Goal: Task Accomplishment & Management: Use online tool/utility

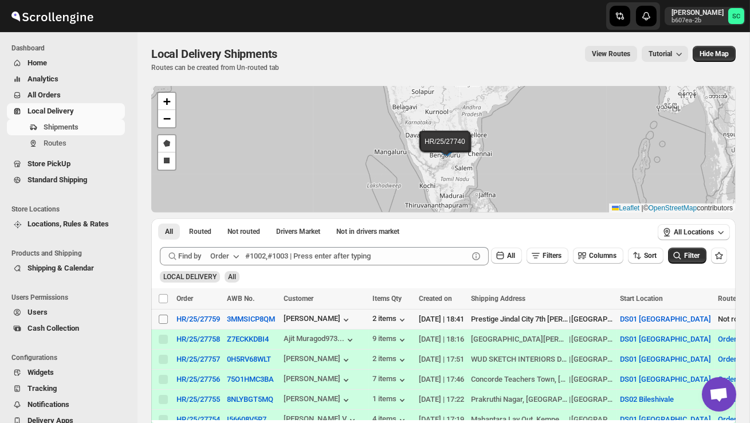
click at [162, 320] on input "Select shipment" at bounding box center [163, 319] width 9 height 9
checkbox input "true"
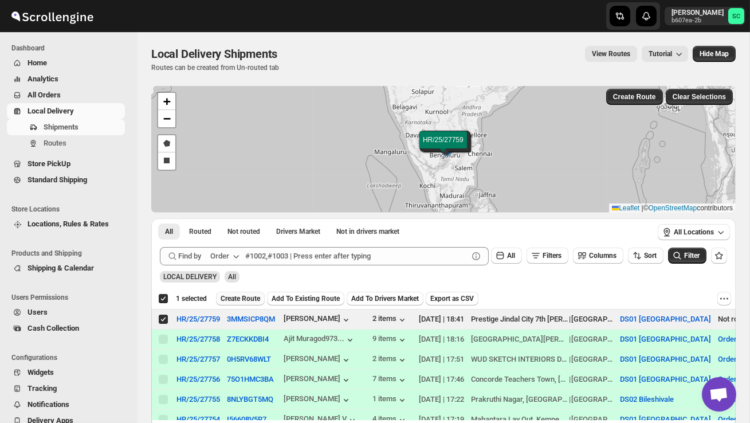
click at [242, 300] on span "Create Route" at bounding box center [241, 298] width 40 height 9
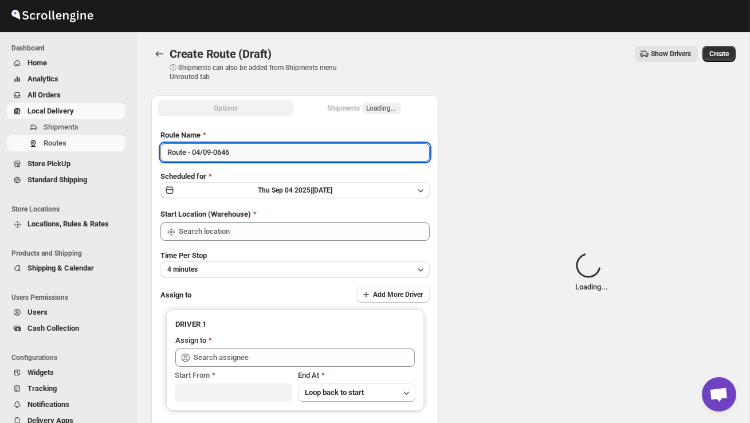
click at [244, 155] on input "Route - 04/09-0646" at bounding box center [294, 152] width 269 height 18
type input "DS01 [GEOGRAPHIC_DATA]"
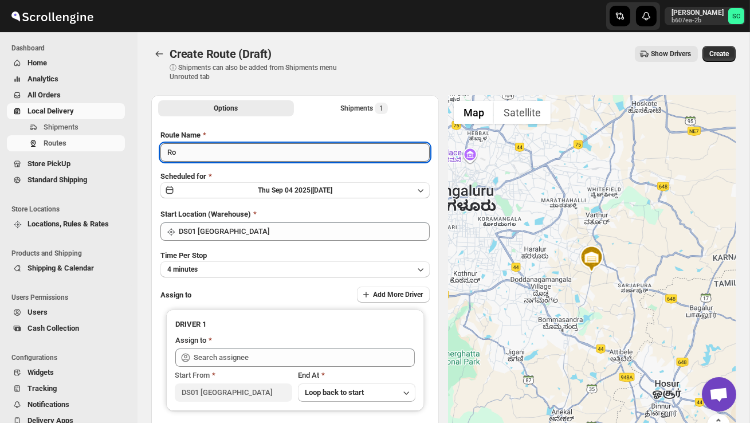
type input "R"
type input "Order no 27759"
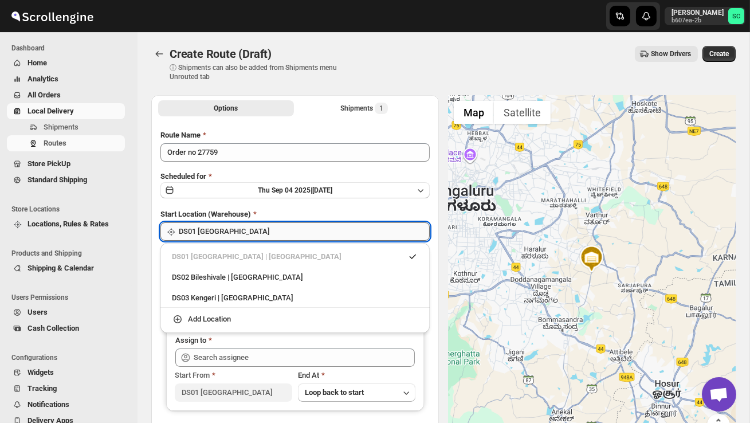
click at [262, 233] on input "DS01 [GEOGRAPHIC_DATA]" at bounding box center [304, 231] width 251 height 18
click at [264, 277] on div "DS02 Bileshivale | [GEOGRAPHIC_DATA]" at bounding box center [295, 277] width 246 height 11
type input "DS02 Bileshivale"
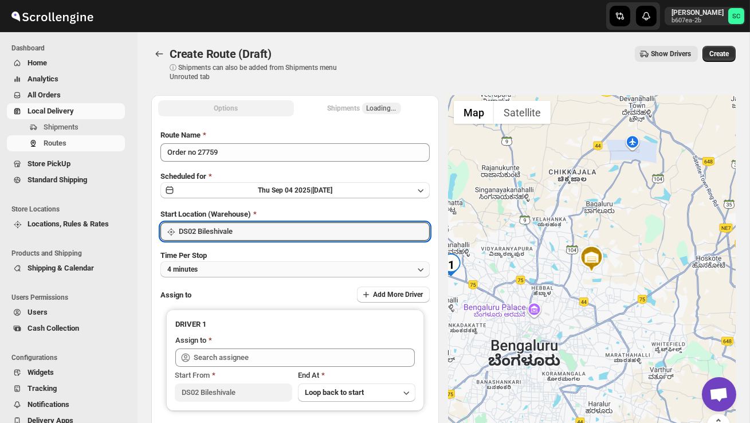
click at [263, 275] on button "4 minutes" at bounding box center [294, 269] width 269 height 16
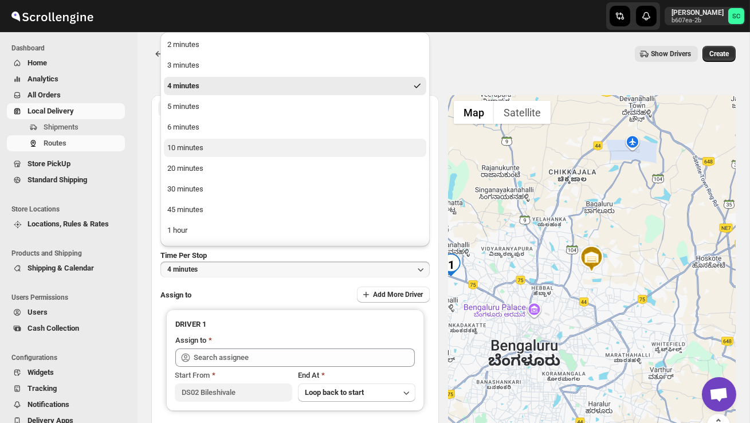
click at [218, 152] on button "10 minutes" at bounding box center [295, 148] width 262 height 18
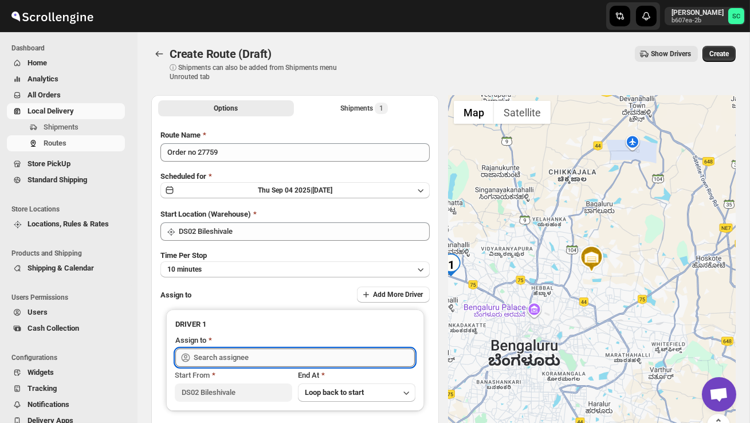
click at [226, 350] on input "text" at bounding box center [304, 357] width 221 height 18
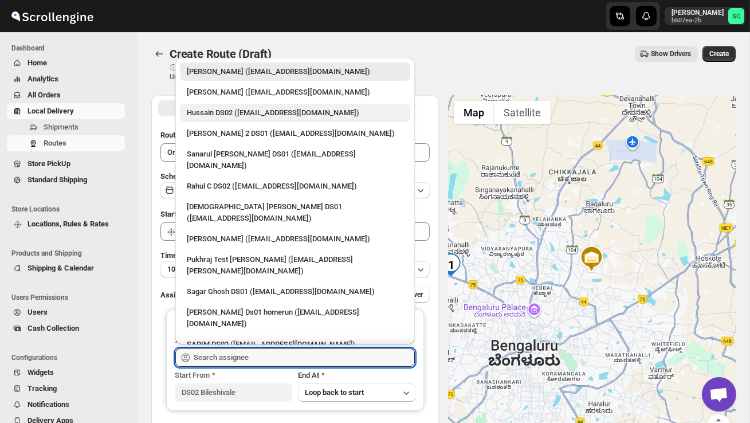
click at [218, 120] on div "Hussain DS02 ([EMAIL_ADDRESS][DOMAIN_NAME])" at bounding box center [295, 113] width 230 height 18
type input "Hussain DS02 ([EMAIL_ADDRESS][DOMAIN_NAME])"
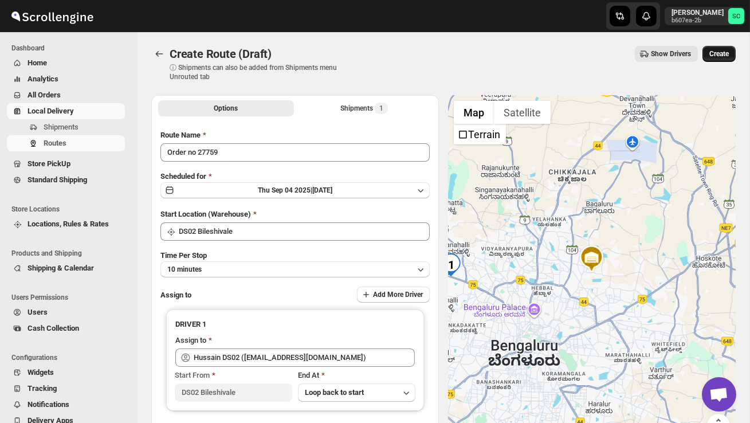
click at [712, 55] on span "Create" at bounding box center [718, 53] width 19 height 9
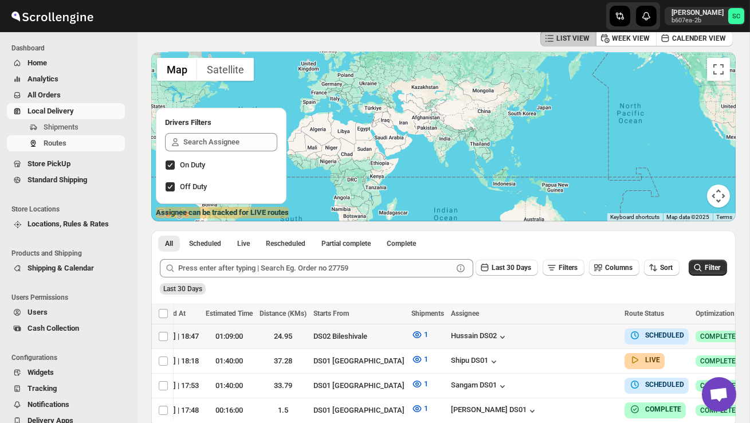
scroll to position [0, 151]
checkbox input "true"
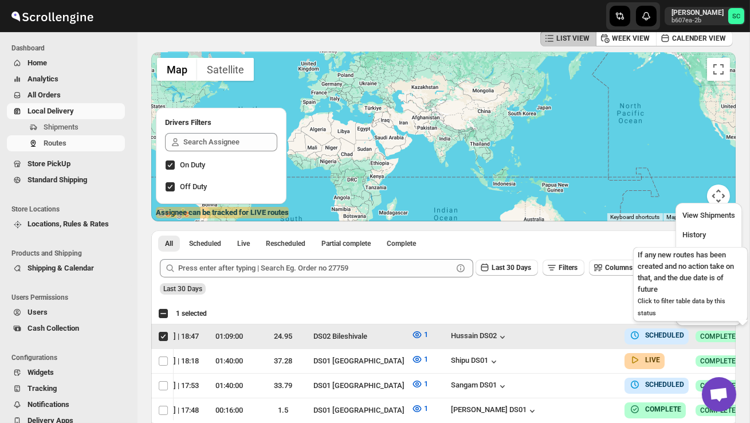
scroll to position [0, 1]
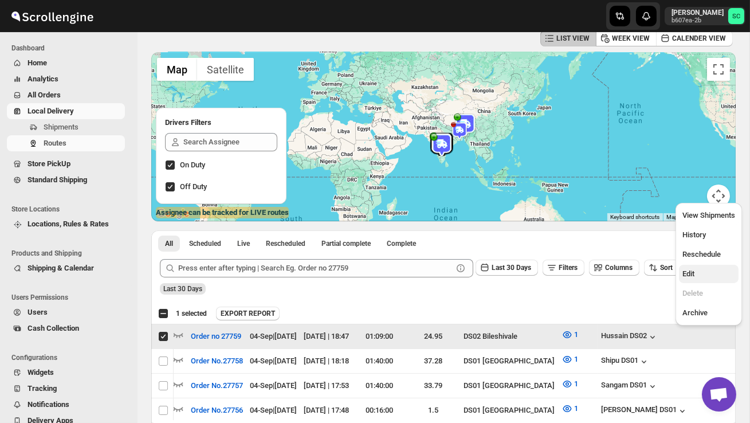
click at [708, 270] on span "Edit" at bounding box center [708, 273] width 53 height 11
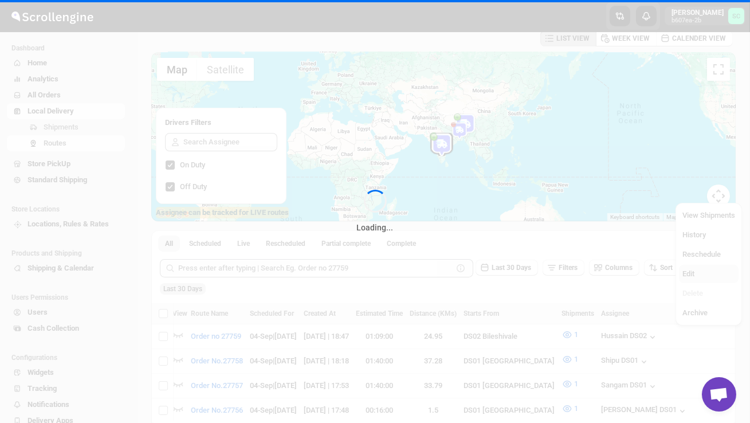
scroll to position [0, 0]
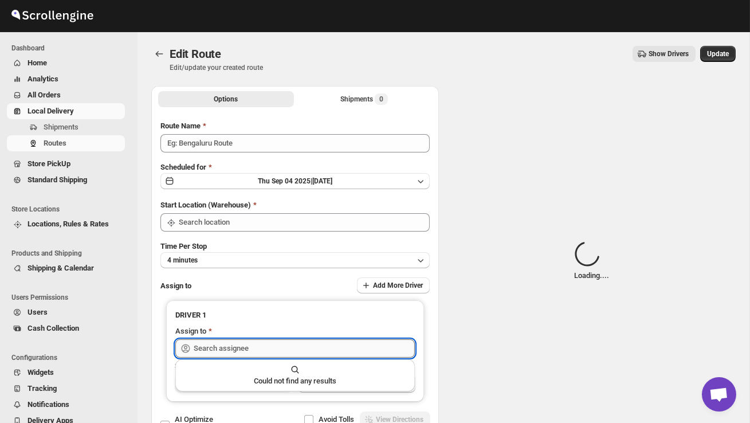
click at [325, 353] on input "text" at bounding box center [304, 348] width 221 height 18
type input "Order no 27759"
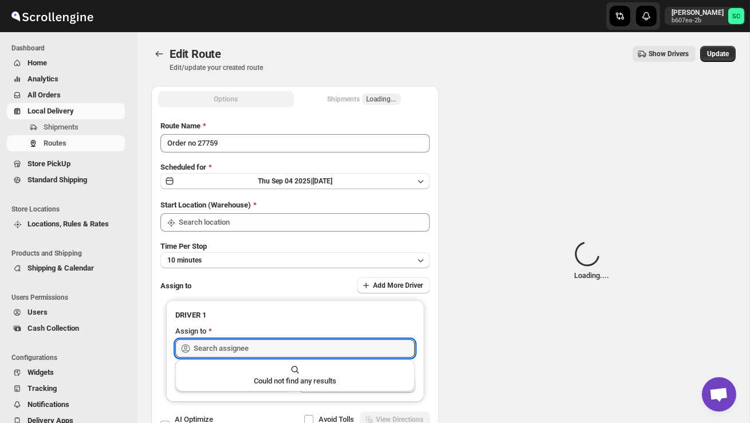
type input "DS02 Bileshivale"
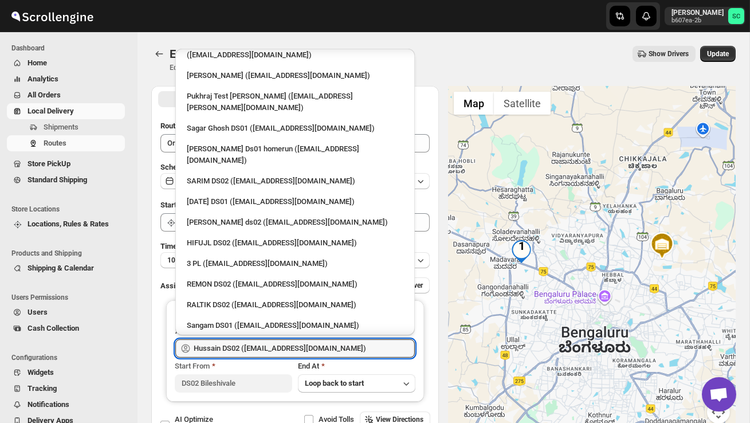
scroll to position [160, 0]
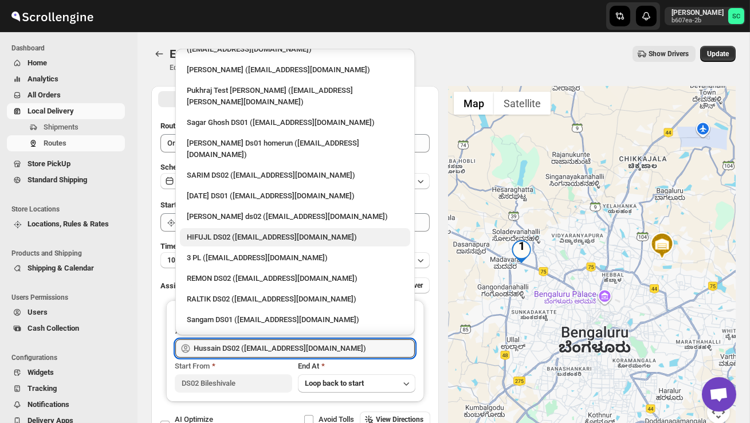
click at [261, 228] on div "HIFUJL DS02 ([EMAIL_ADDRESS][DOMAIN_NAME])" at bounding box center [295, 237] width 230 height 18
type input "HIFUJL DS02 ([EMAIL_ADDRESS][DOMAIN_NAME])"
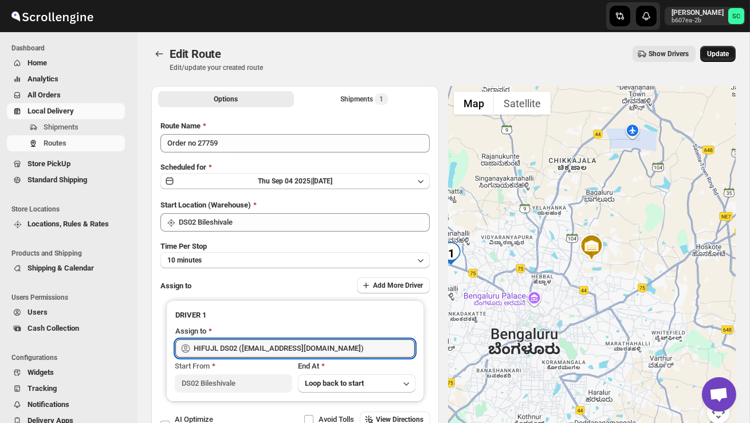
click at [713, 46] on button "Update" at bounding box center [718, 54] width 36 height 16
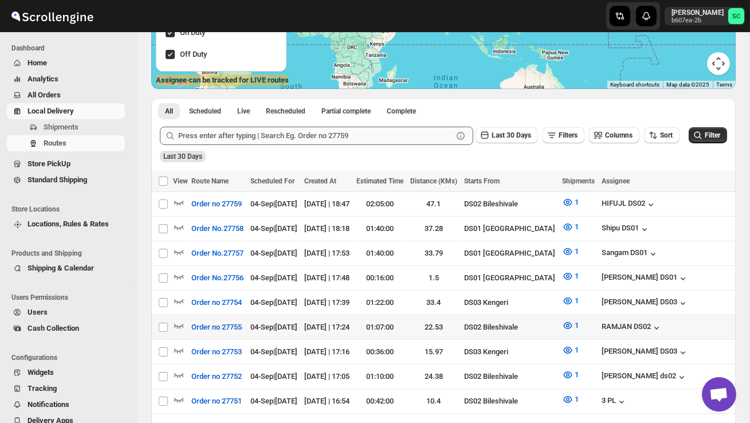
scroll to position [193, 0]
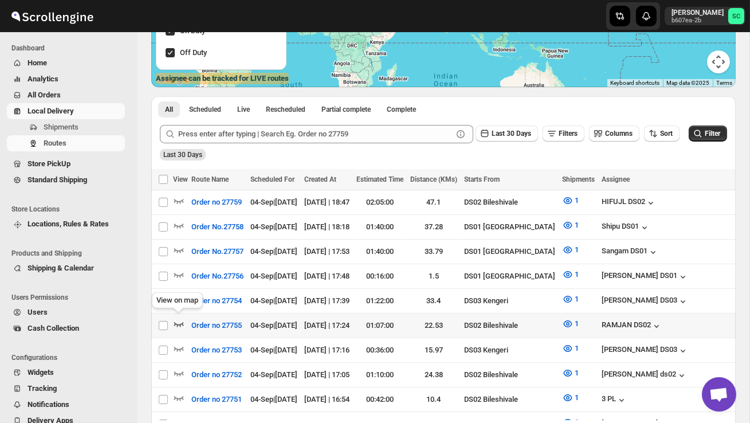
click at [176, 318] on icon "button" at bounding box center [178, 323] width 11 height 11
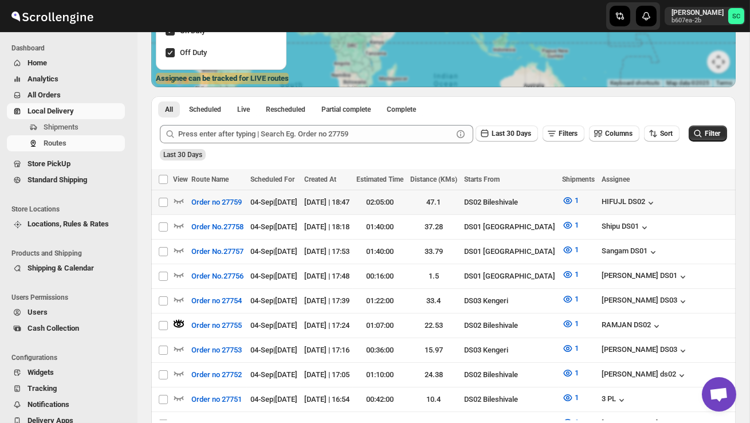
scroll to position [0, 0]
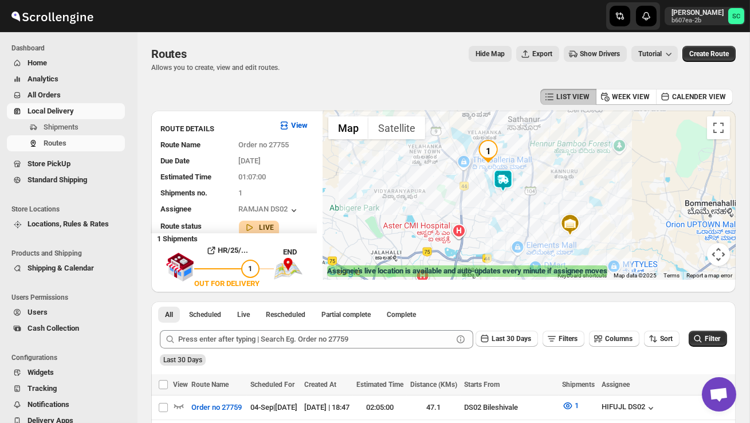
click at [509, 178] on img at bounding box center [503, 180] width 23 height 23
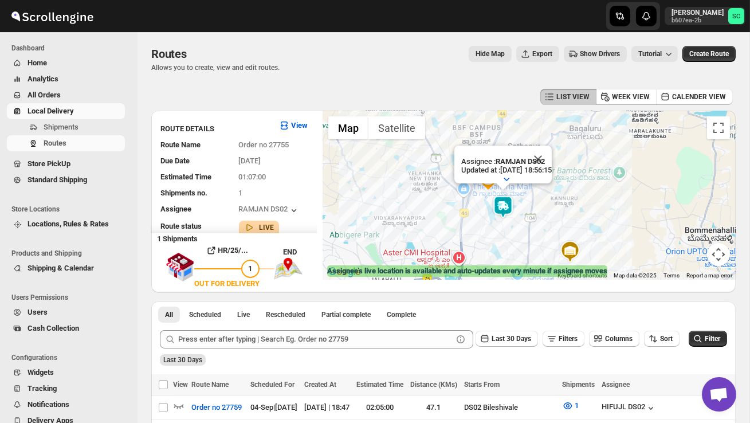
click at [474, 238] on div "Assignee : RAMJAN DS02 Updated at : [DATE] 18:56:15 Duty mode Enabled Battery p…" at bounding box center [529, 195] width 413 height 169
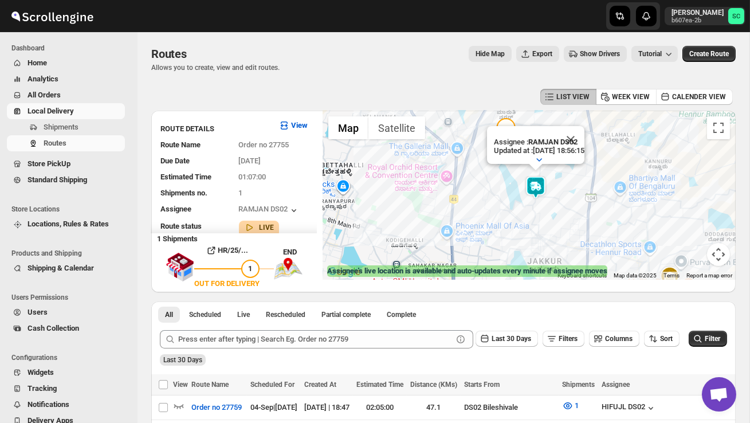
click at [484, 226] on div "Assignee : RAMJAN DS02 Updated at : [DATE] 18:56:15 Duty mode Enabled Battery p…" at bounding box center [529, 195] width 413 height 169
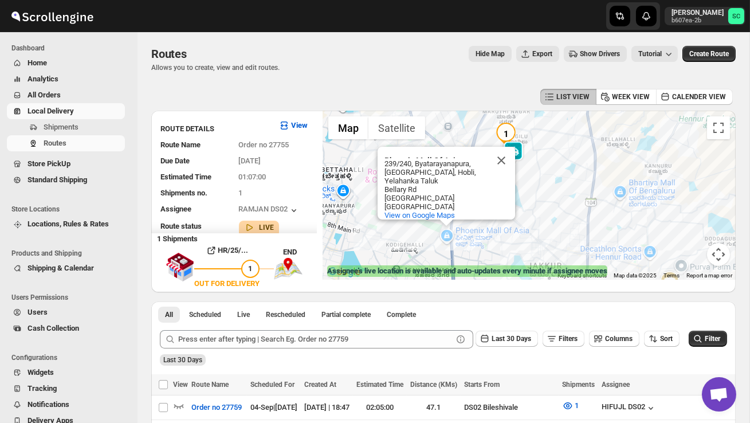
click at [505, 156] on button "Close" at bounding box center [502, 161] width 28 height 28
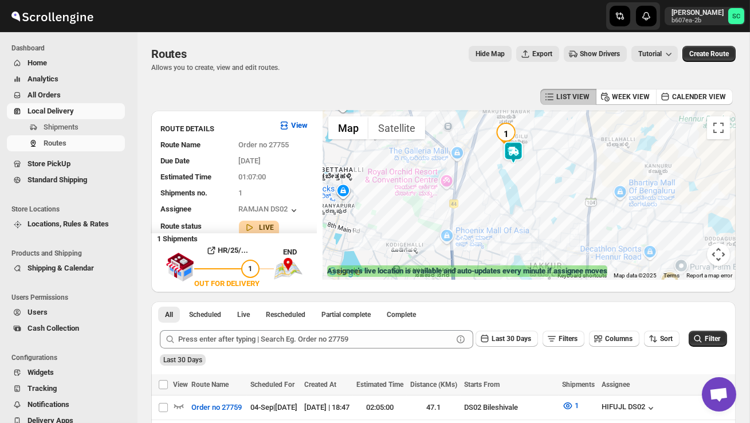
click at [521, 178] on div at bounding box center [529, 195] width 413 height 169
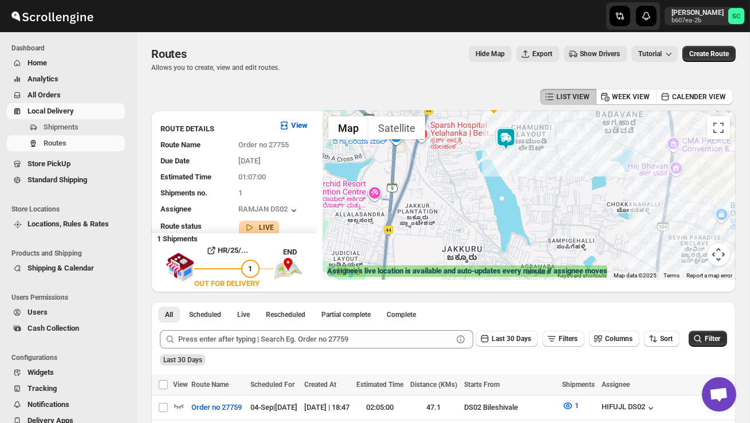
click at [518, 167] on div at bounding box center [529, 195] width 413 height 169
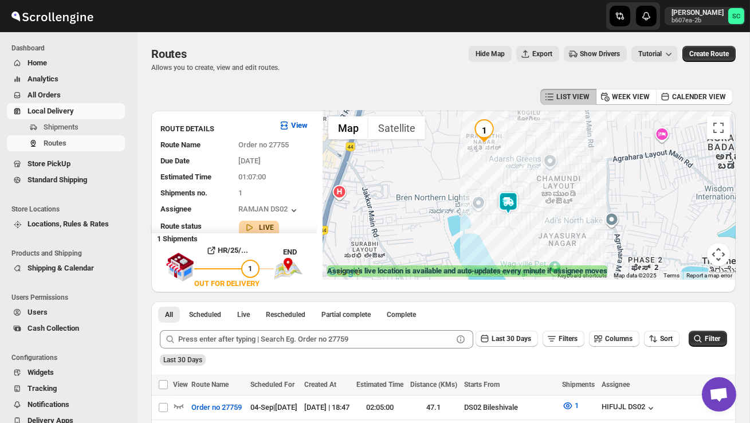
drag, startPoint x: 507, startPoint y: 163, endPoint x: 517, endPoint y: 236, distance: 74.1
click at [517, 237] on div at bounding box center [529, 195] width 413 height 169
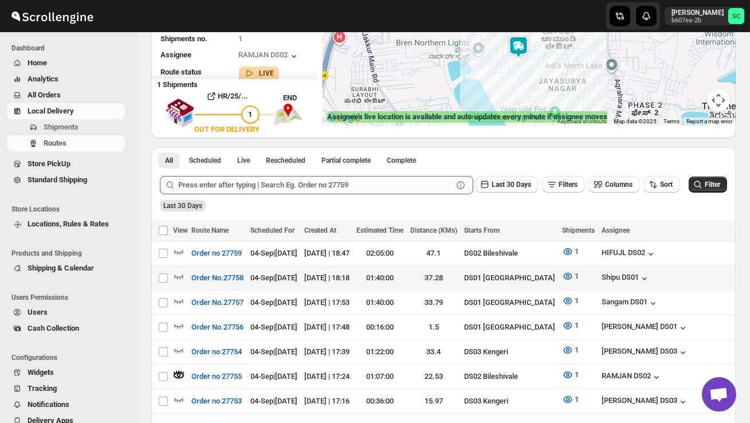
scroll to position [159, 0]
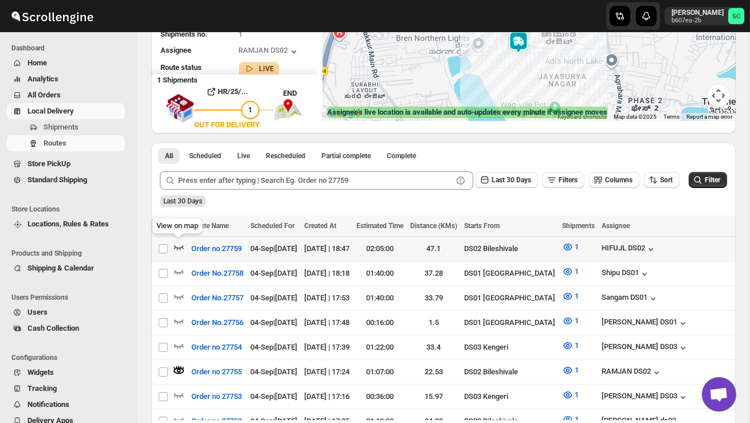
click at [180, 246] on icon "button" at bounding box center [179, 247] width 10 height 5
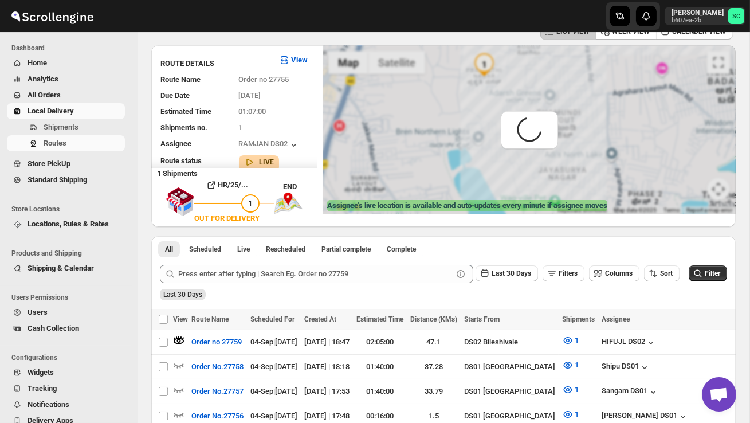
scroll to position [0, 0]
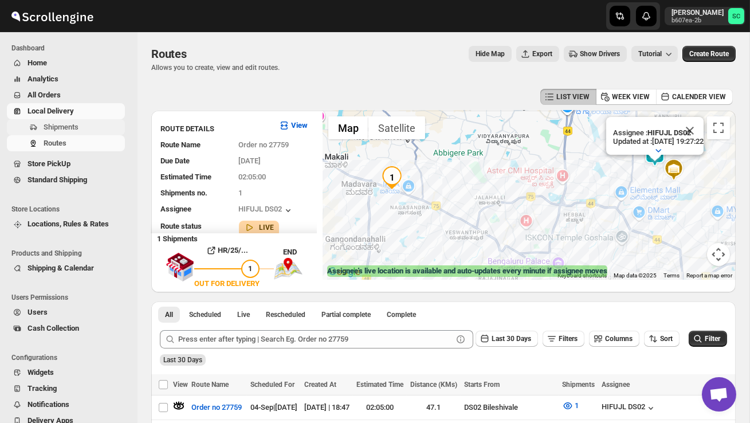
click at [88, 130] on span "Shipments" at bounding box center [83, 126] width 79 height 11
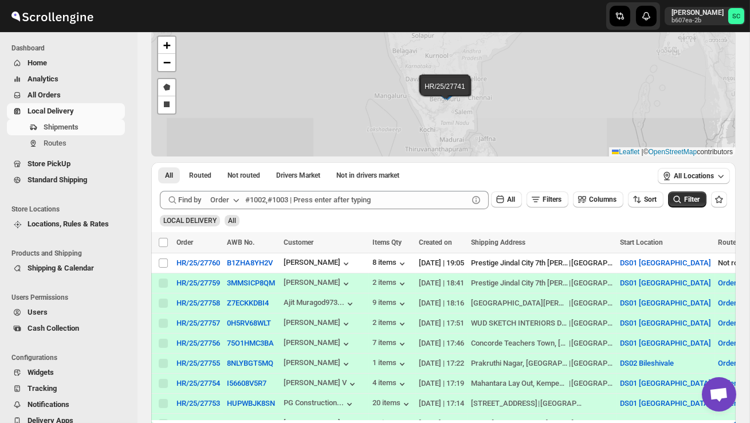
scroll to position [61, 0]
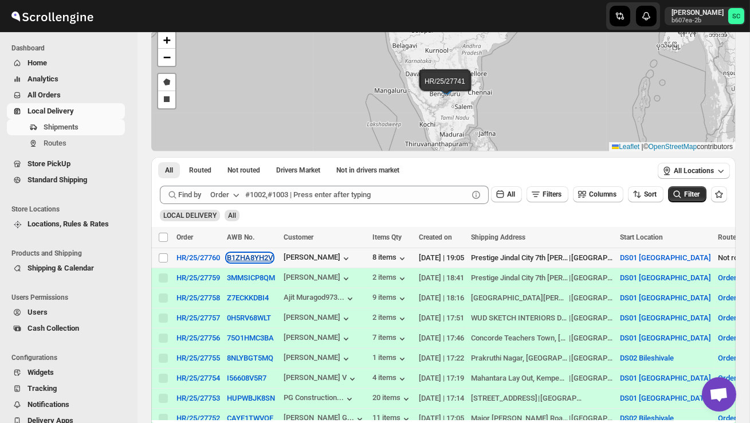
click at [260, 256] on button "B1ZHA8YH2V" at bounding box center [250, 257] width 46 height 9
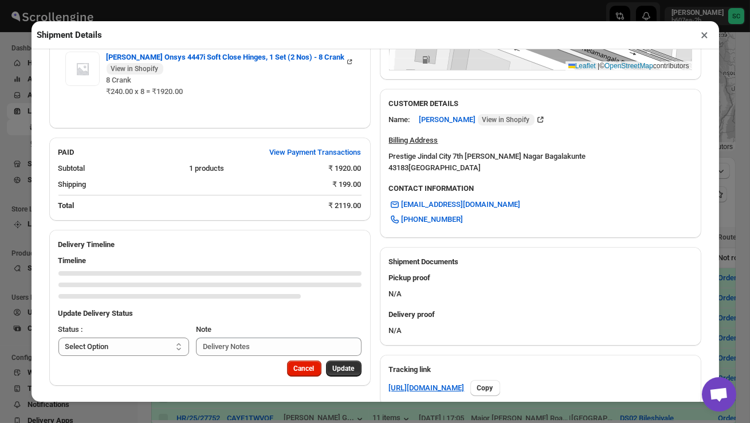
scroll to position [356, 0]
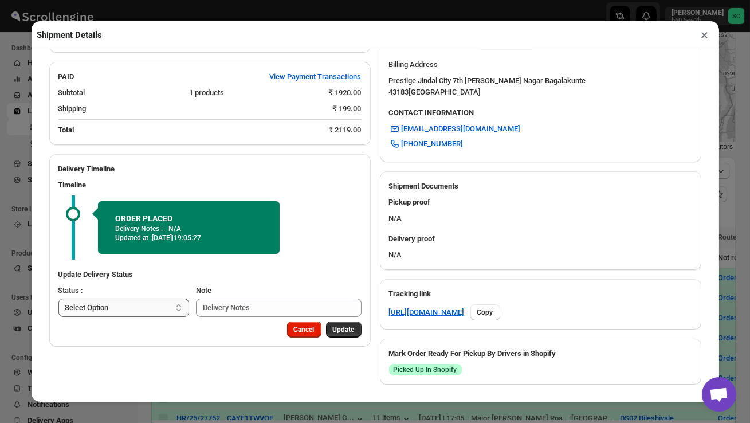
click at [163, 308] on select "Select Option PICKED UP OUT FOR DELIVERY RESCHEDULE DELIVERED CANCELLED" at bounding box center [123, 308] width 131 height 18
select select "PICKED_UP"
click at [338, 331] on span "Pick Products" at bounding box center [333, 329] width 43 height 9
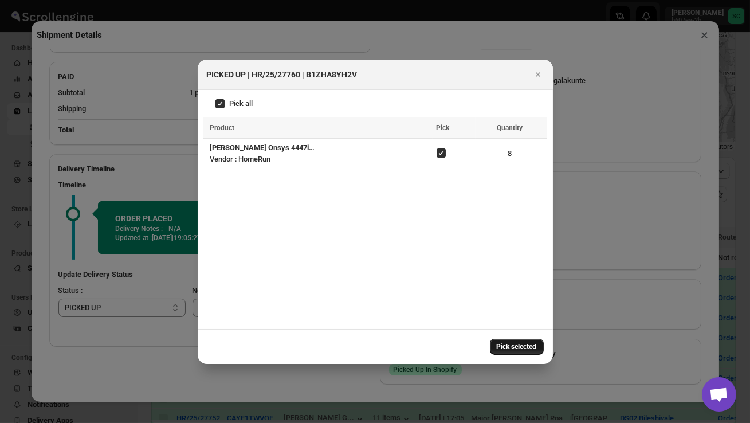
click at [523, 344] on span "Pick selected" at bounding box center [517, 346] width 40 height 9
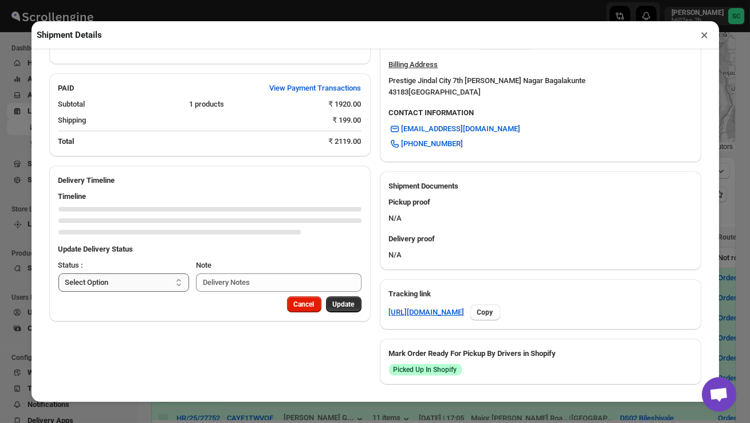
click at [152, 277] on select "Select Option PICKED UP OUT FOR DELIVERY RESCHEDULE DELIVERED CANCELLED" at bounding box center [123, 282] width 131 height 18
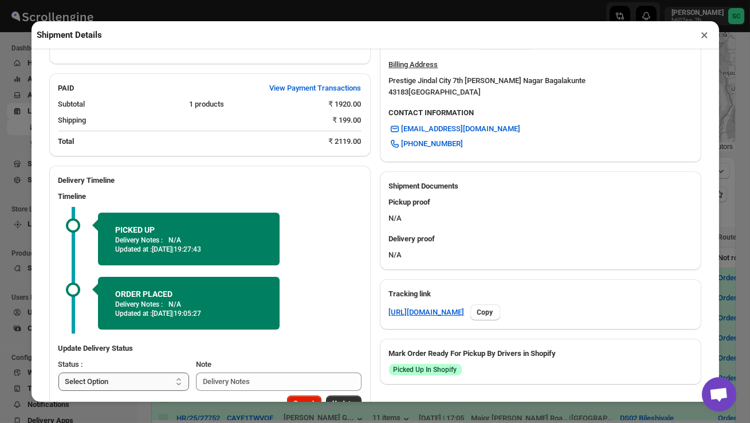
select select "OUT_FOR_DELIVERY"
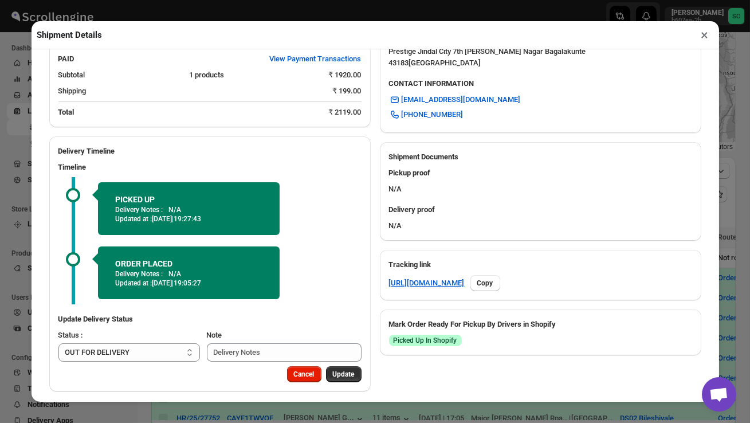
scroll to position [393, 0]
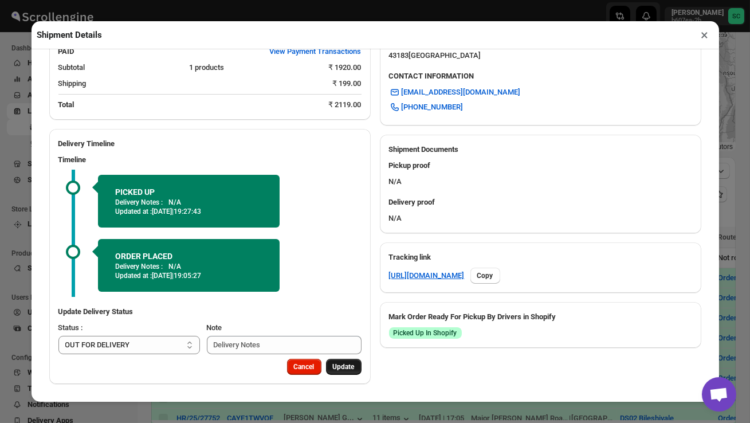
click at [334, 368] on span "Update" at bounding box center [344, 366] width 22 height 9
select select
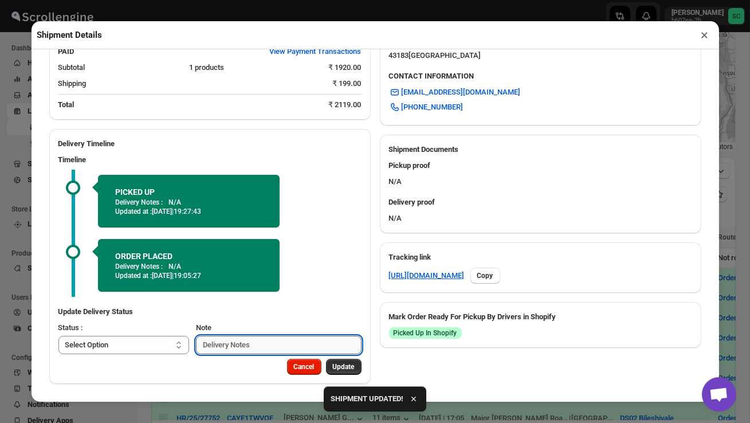
click at [293, 346] on input "Note" at bounding box center [279, 345] width 166 height 18
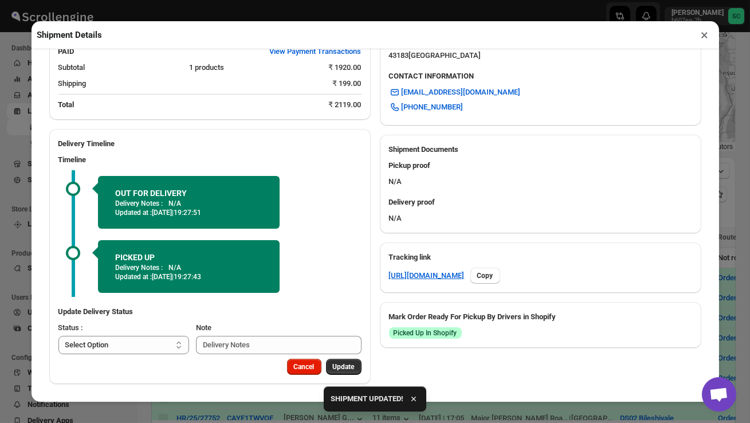
click at [706, 39] on button "×" at bounding box center [705, 35] width 17 height 16
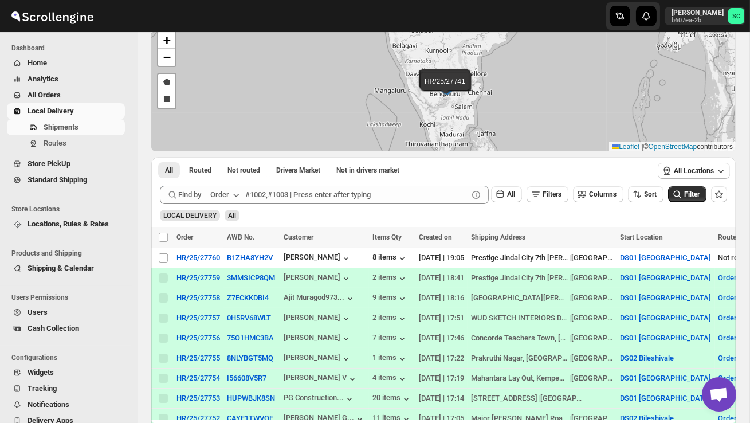
click at [69, 226] on span "Locations, Rules & Rates" at bounding box center [68, 223] width 81 height 9
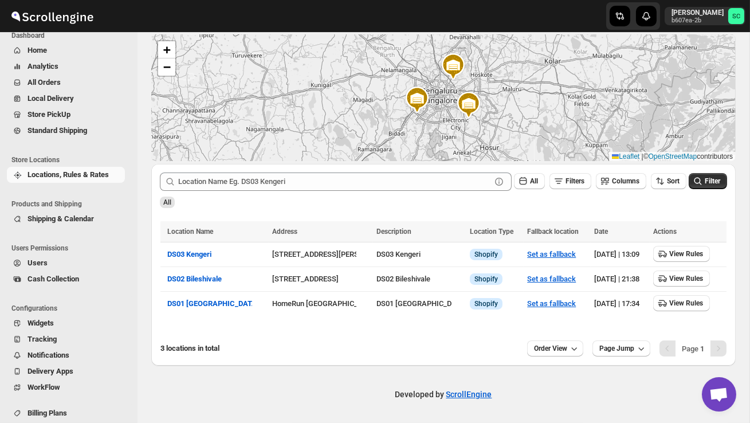
scroll to position [0, 0]
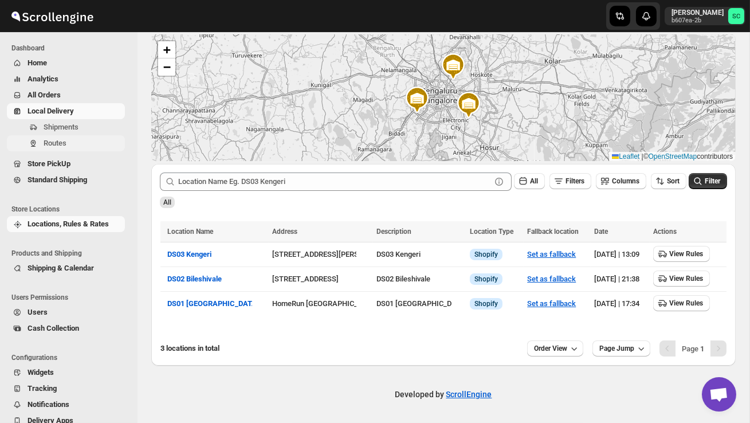
click at [64, 141] on span "Routes" at bounding box center [55, 143] width 23 height 9
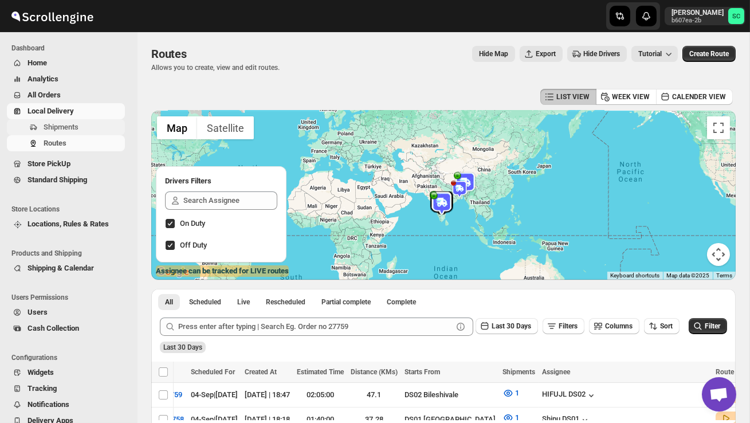
click at [87, 127] on span "Shipments" at bounding box center [83, 126] width 79 height 11
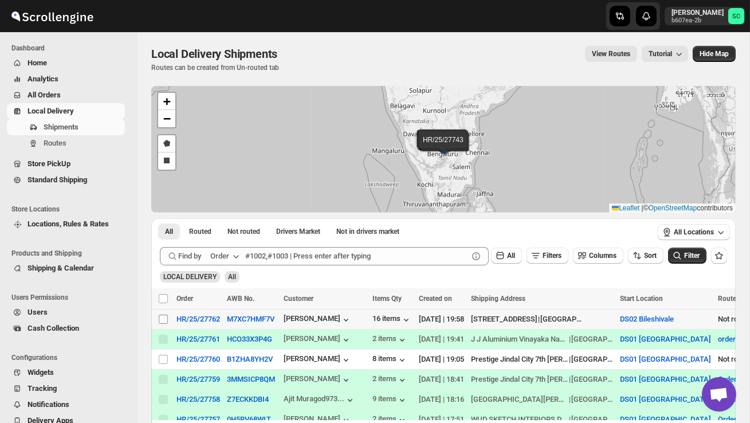
click at [164, 318] on input "Select shipment" at bounding box center [163, 319] width 9 height 9
checkbox input "true"
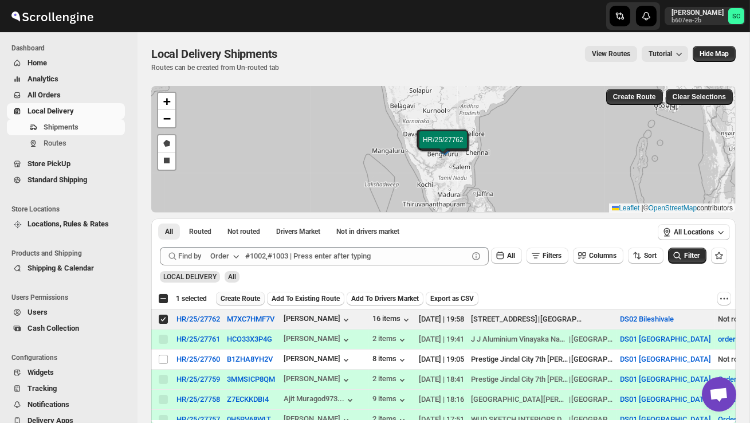
click at [254, 297] on span "Create Route" at bounding box center [241, 298] width 40 height 9
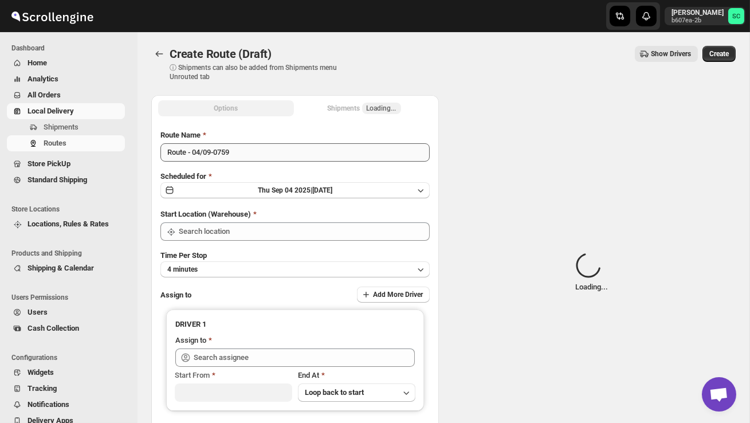
type input "DS02 Bileshivale"
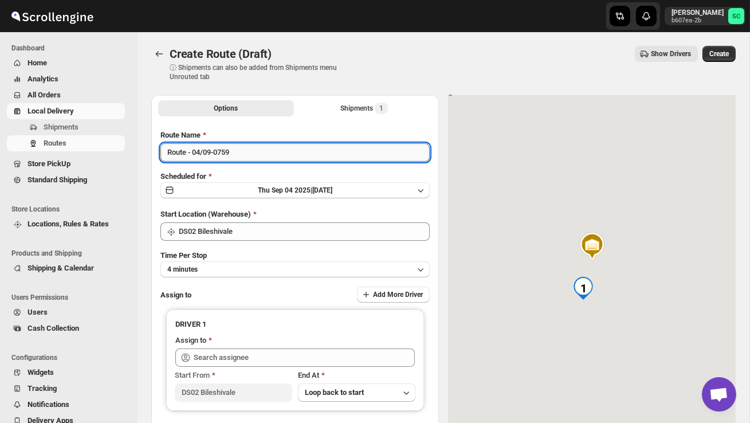
click at [246, 152] on input "Route - 04/09-0759" at bounding box center [294, 152] width 269 height 18
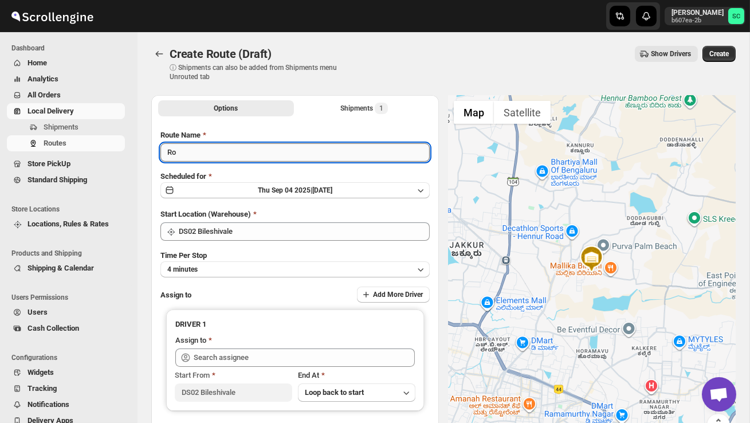
type input "R"
type input "Order no 27762"
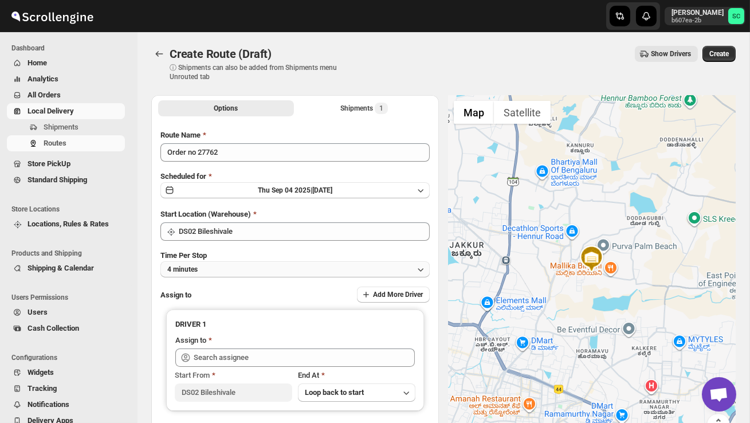
click at [252, 269] on button "4 minutes" at bounding box center [294, 269] width 269 height 16
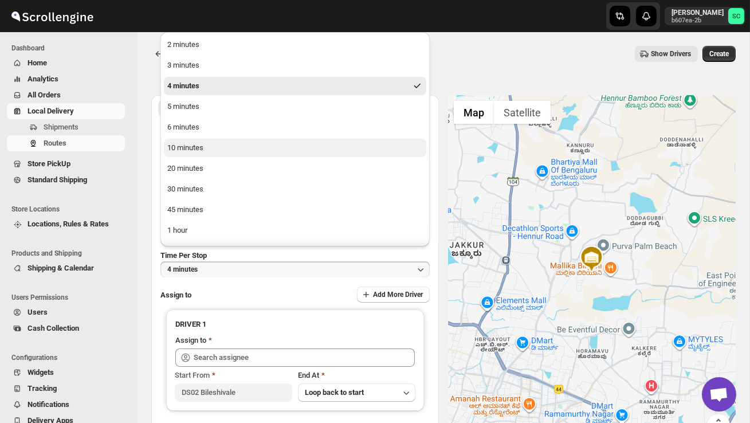
click at [219, 154] on button "10 minutes" at bounding box center [295, 148] width 262 height 18
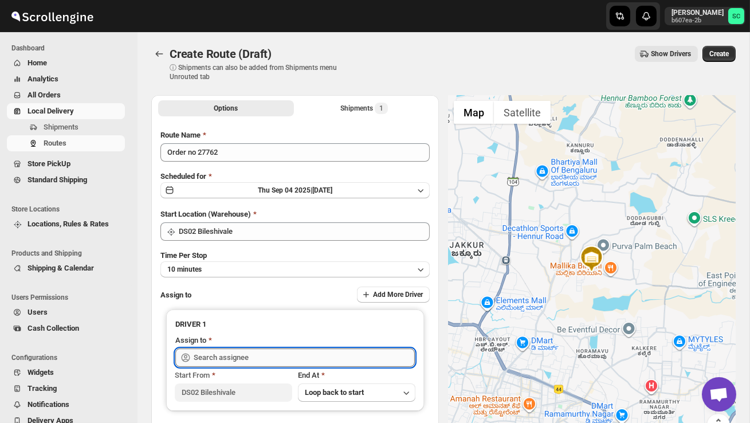
click at [229, 352] on input "text" at bounding box center [304, 357] width 221 height 18
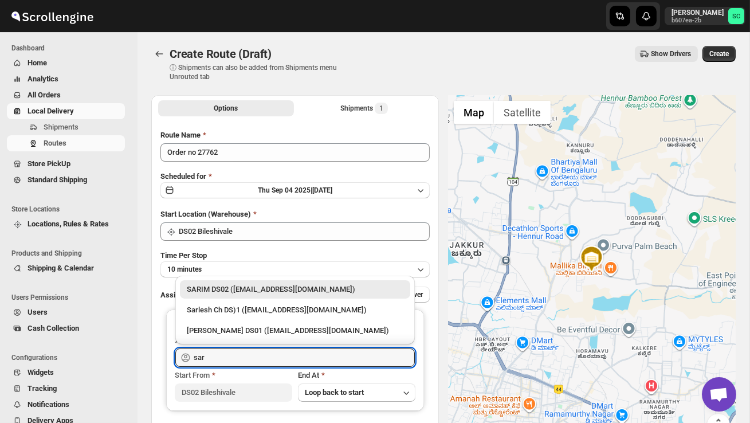
click at [264, 290] on div "SARIM DS02 ([EMAIL_ADDRESS][DOMAIN_NAME])" at bounding box center [295, 289] width 217 height 11
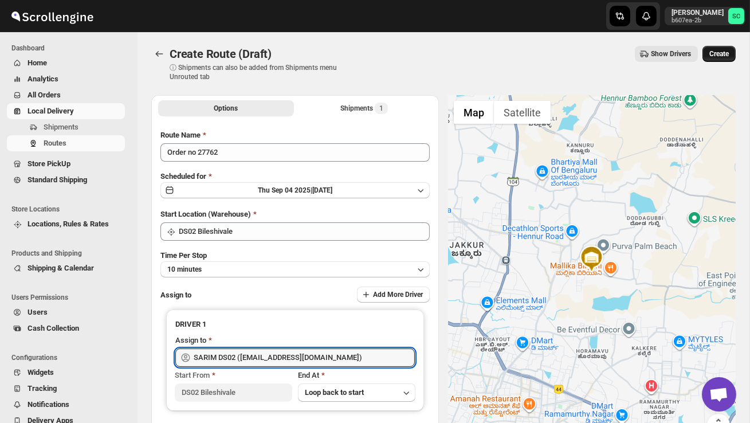
type input "SARIM DS02 ([EMAIL_ADDRESS][DOMAIN_NAME])"
click at [716, 58] on span "Create" at bounding box center [718, 53] width 19 height 9
